Goal: Information Seeking & Learning: Learn about a topic

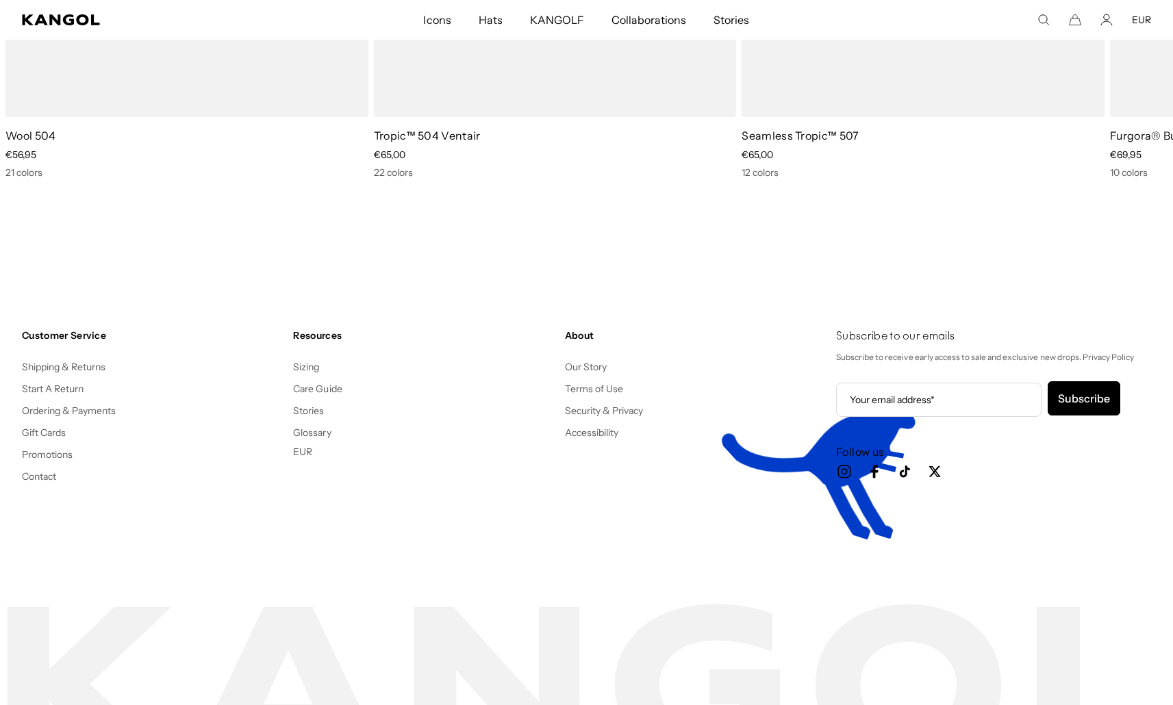
scroll to position [0, 282]
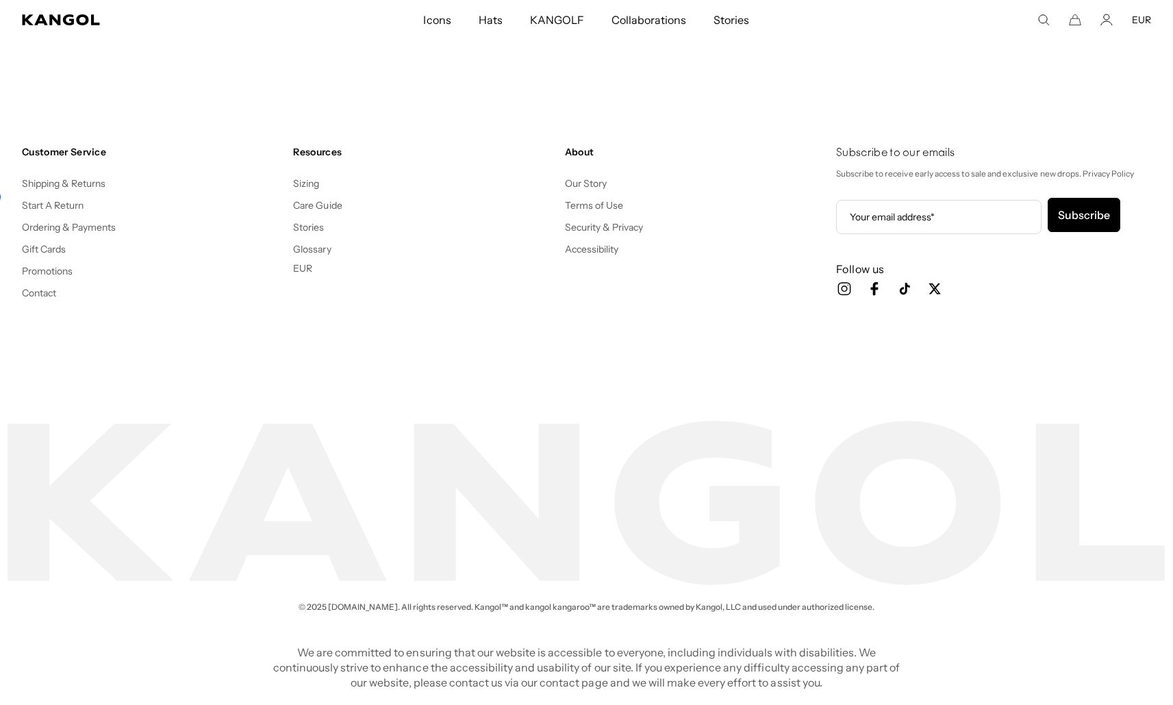
scroll to position [0, 282]
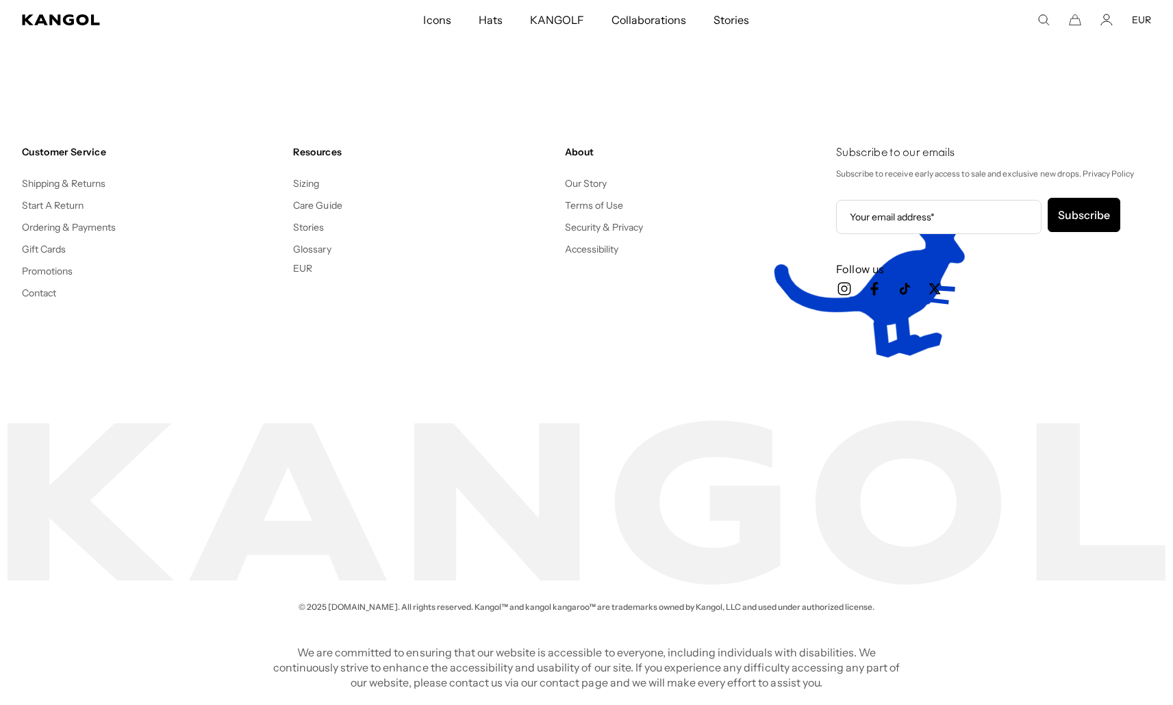
scroll to position [0, 282]
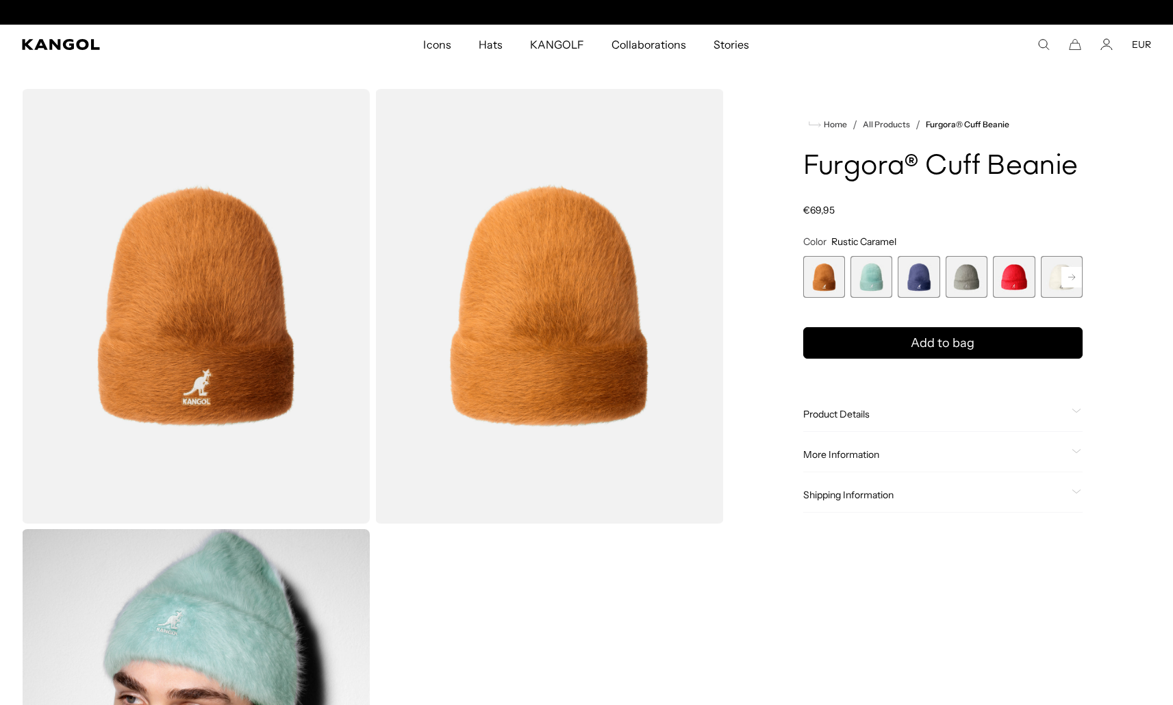
scroll to position [0, 282]
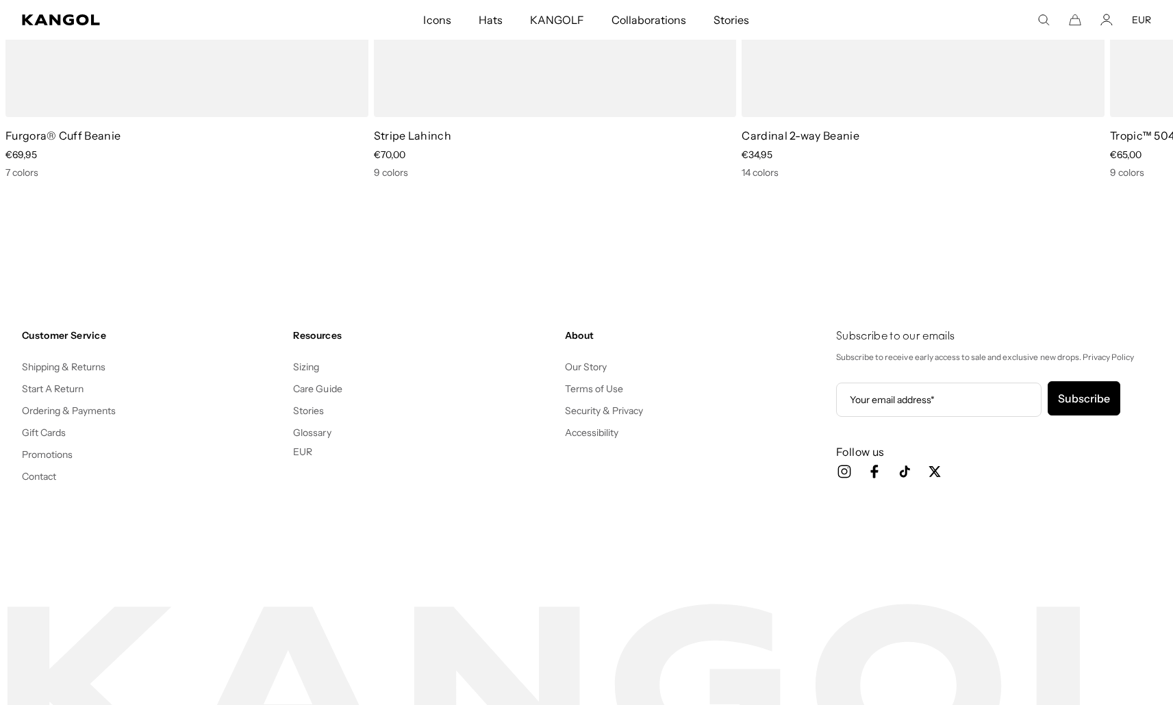
scroll to position [0, 282]
